Goal: Information Seeking & Learning: Understand process/instructions

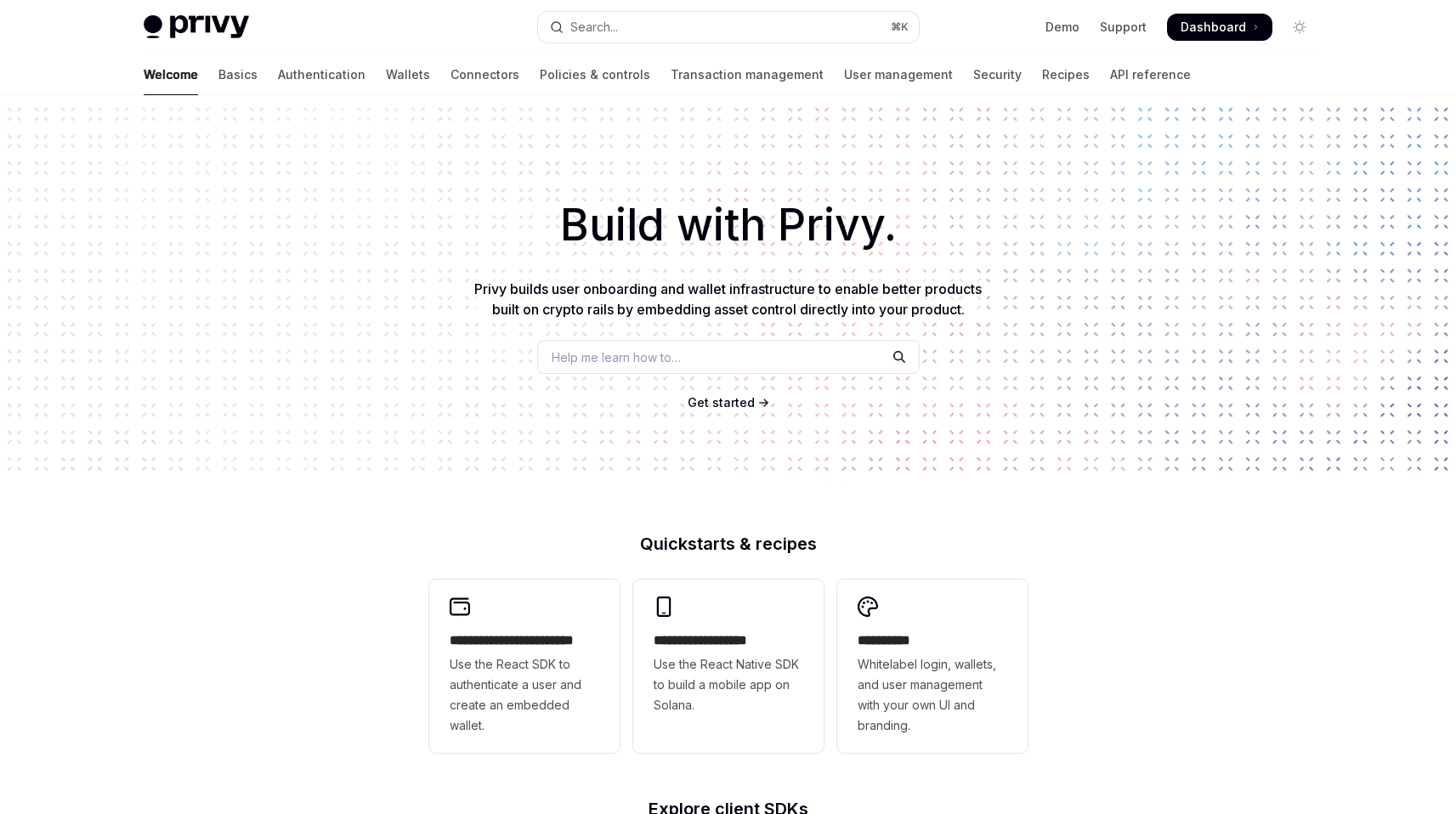
click at [1228, 36] on span at bounding box center [1219, 27] width 105 height 27
click at [1110, 78] on link "API reference" at bounding box center [1149, 74] width 80 height 41
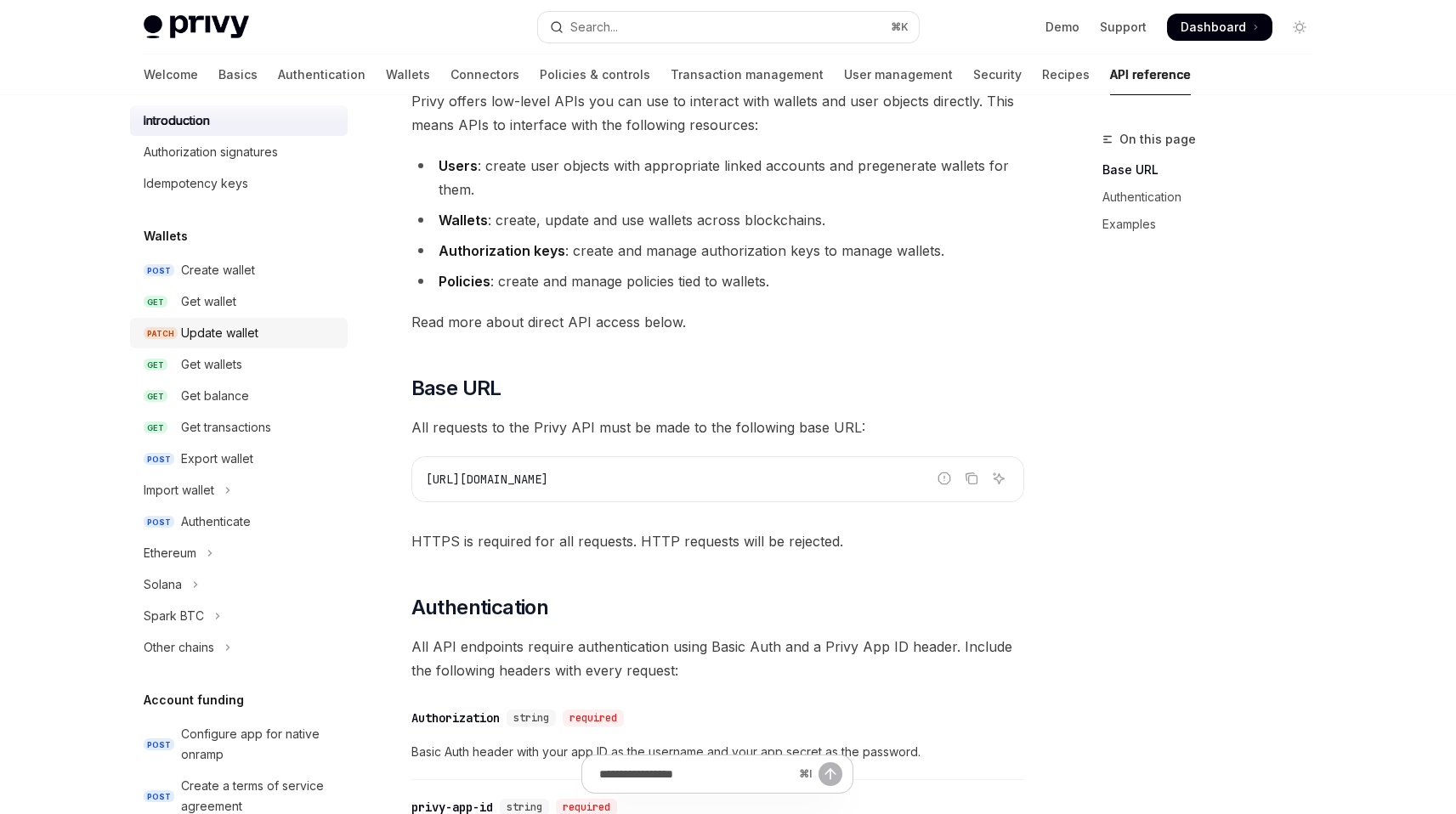
scroll to position [121, 0]
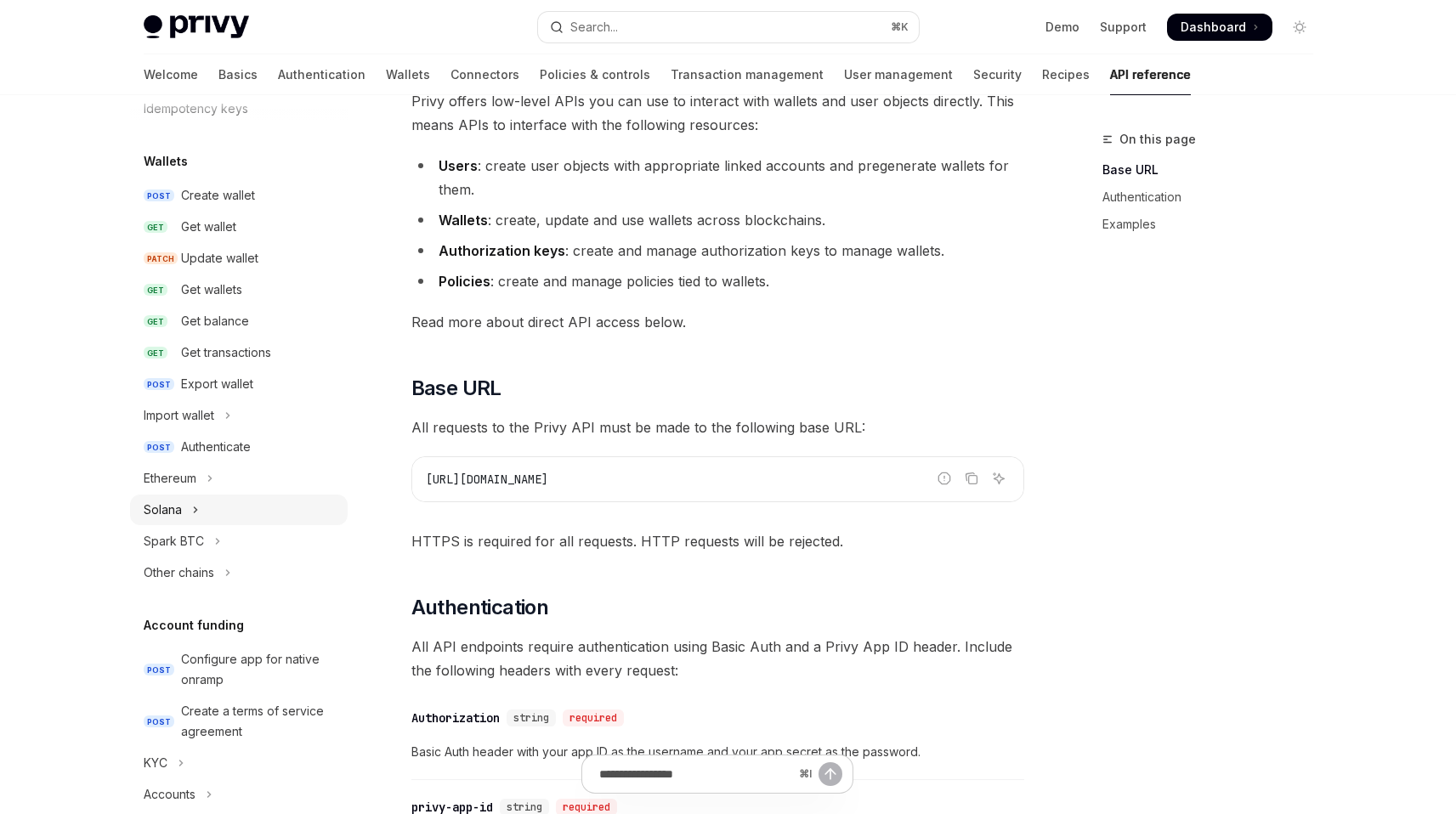
click at [206, 511] on button "Solana" at bounding box center [239, 509] width 218 height 30
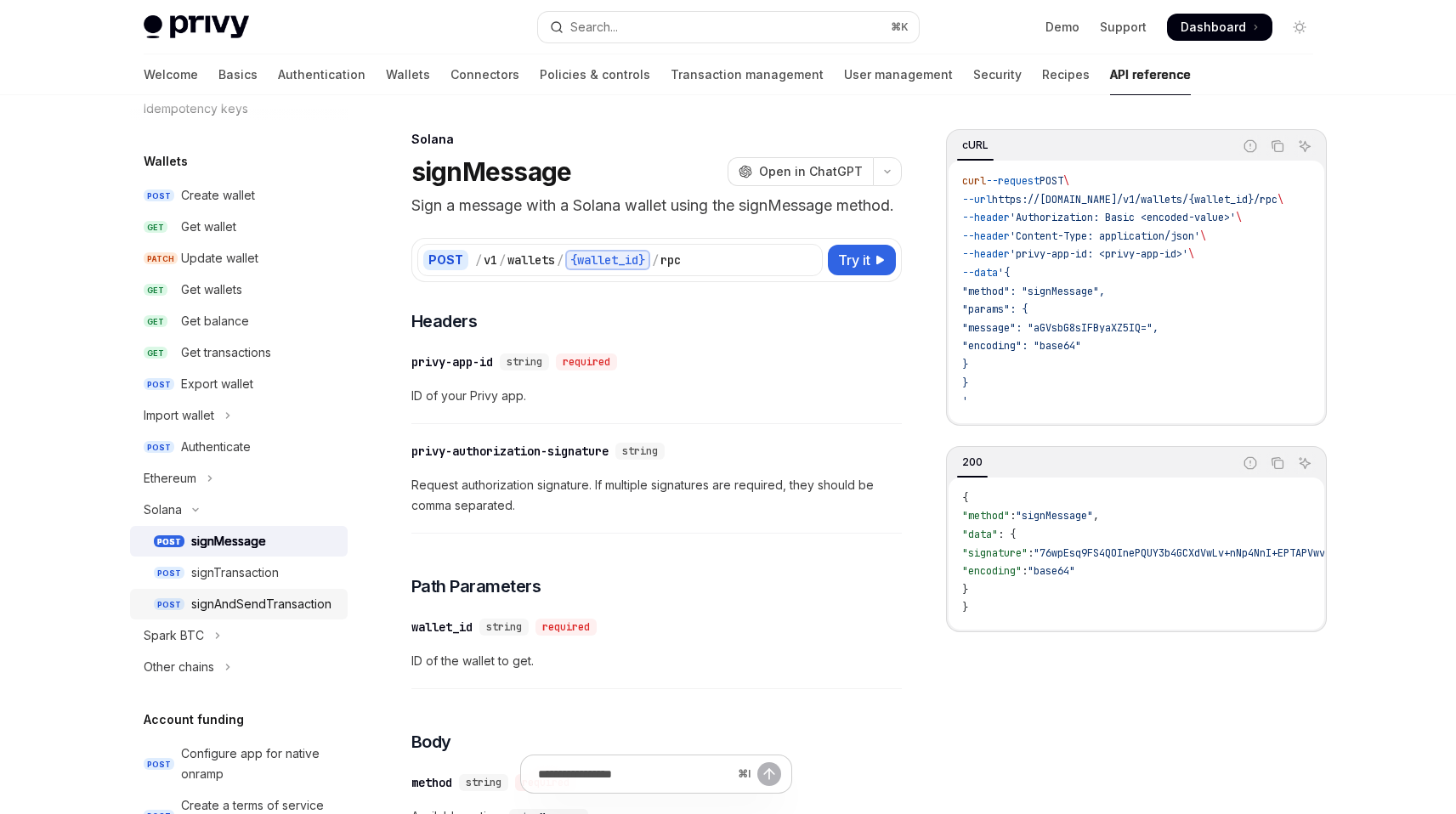
click at [250, 613] on div "signAndSendTransaction" at bounding box center [261, 604] width 140 height 21
type textarea "*"
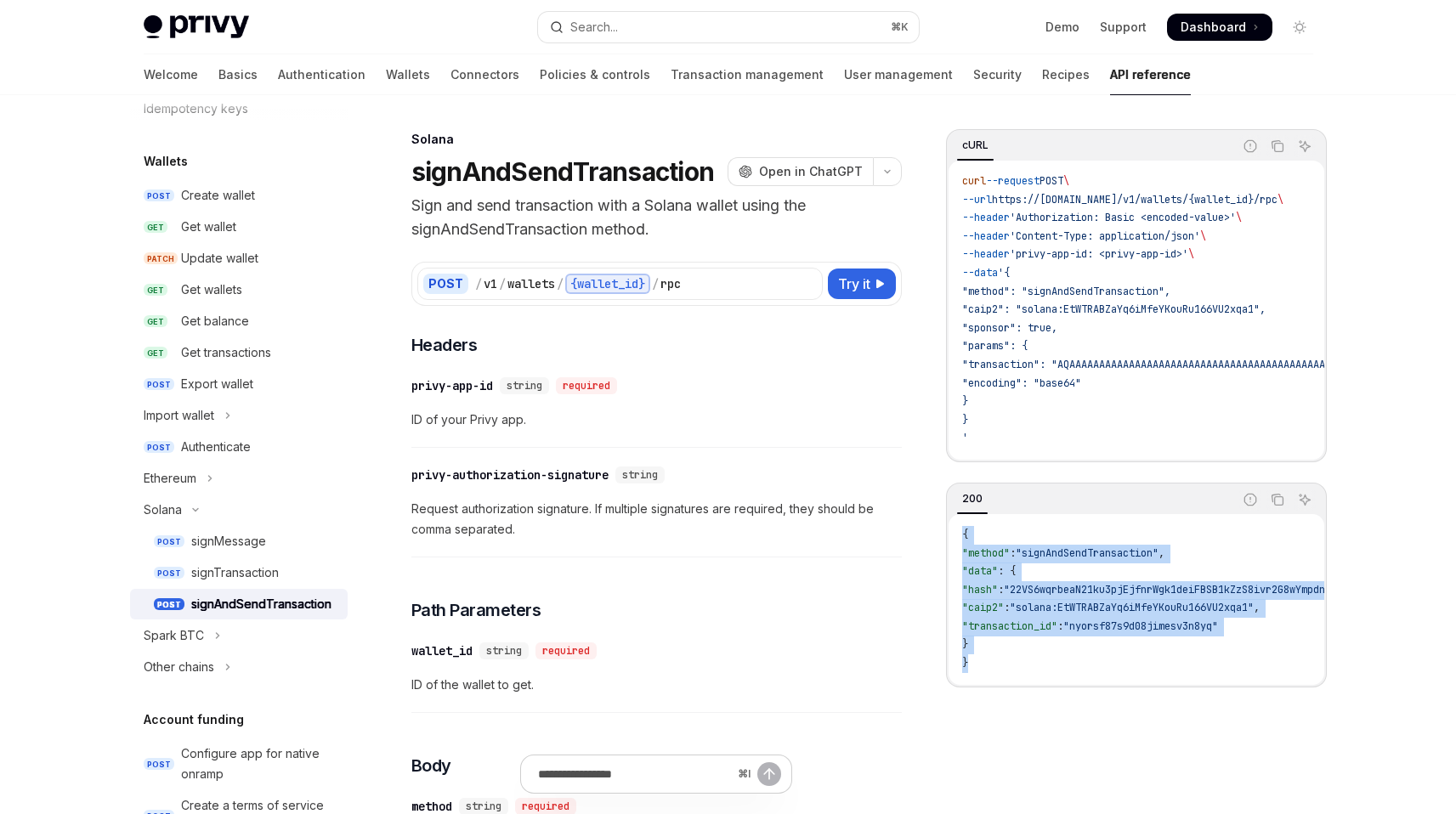
drag, startPoint x: 972, startPoint y: 672, endPoint x: 955, endPoint y: 550, distance: 123.2
click at [955, 550] on div "{ "method" : "signAndSendTransaction" , "data" : { "hash" : "22VS6wqrbeaN21ku3p…" at bounding box center [1136, 599] width 376 height 171
copy code "{ "method" : "signAndSendTransaction" , "data" : { "hash" : "22VS6wqrbeaN21ku3p…"
